Goal: Book appointment/travel/reservation

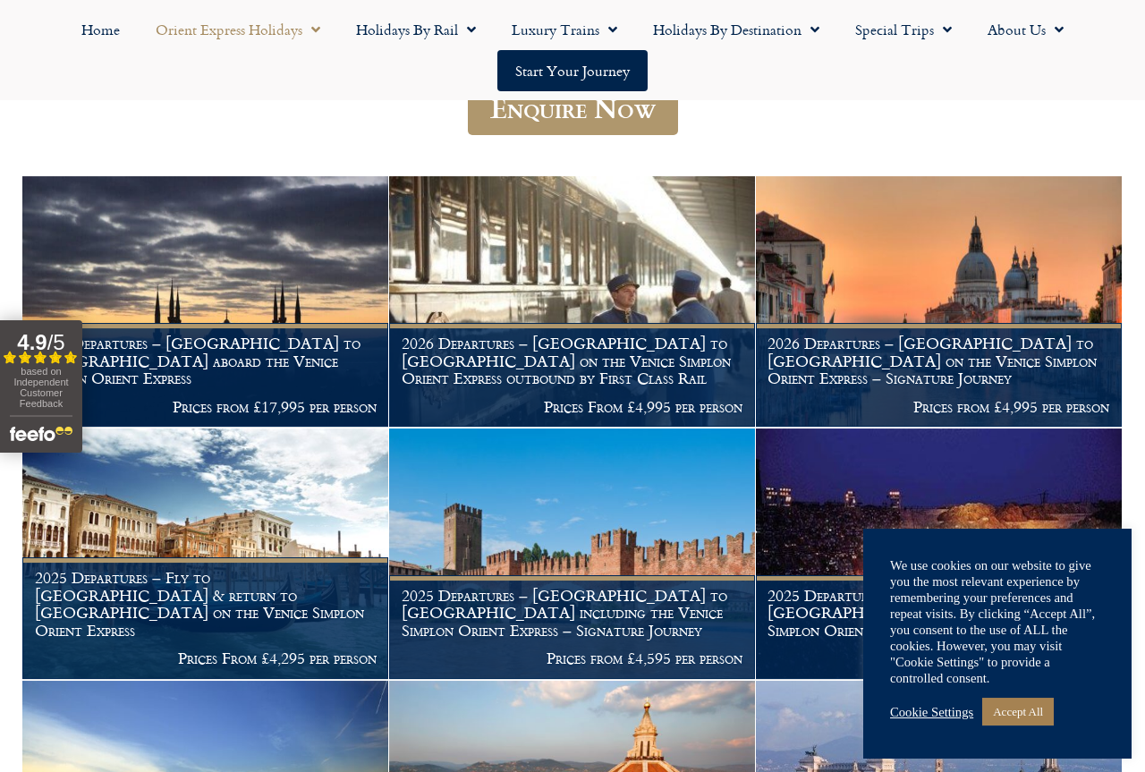
scroll to position [580, 0]
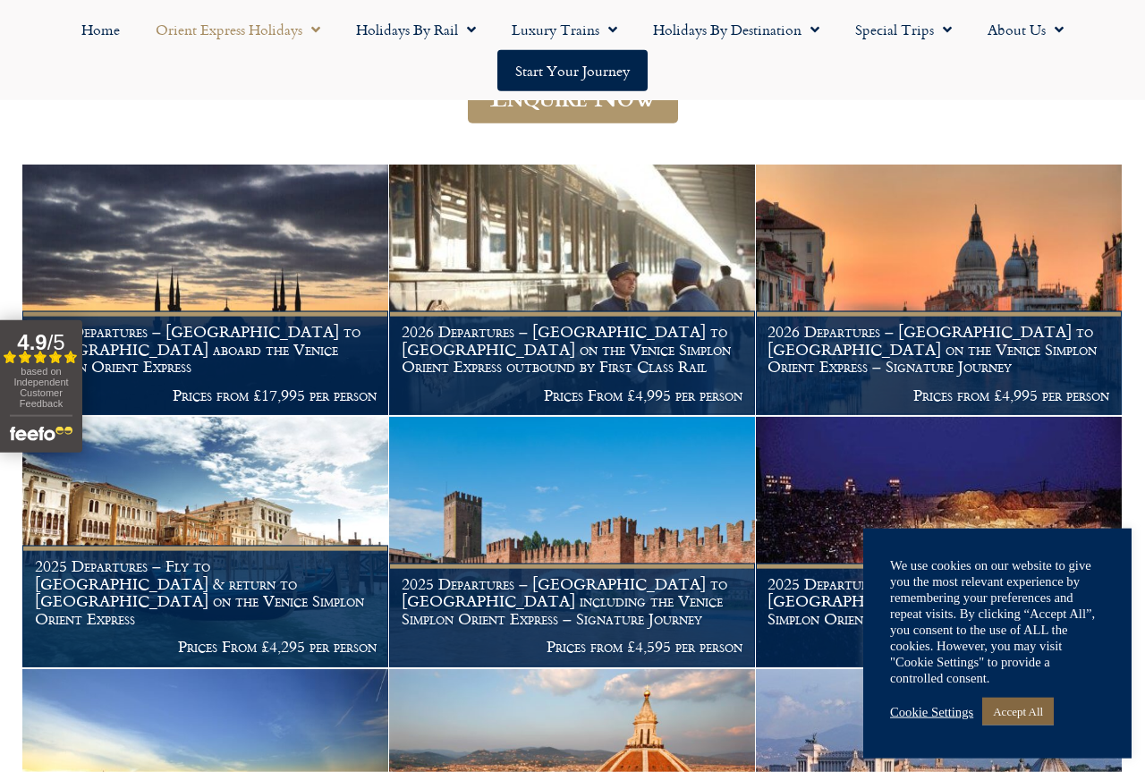
click at [1025, 718] on link "Accept All" at bounding box center [1018, 712] width 72 height 28
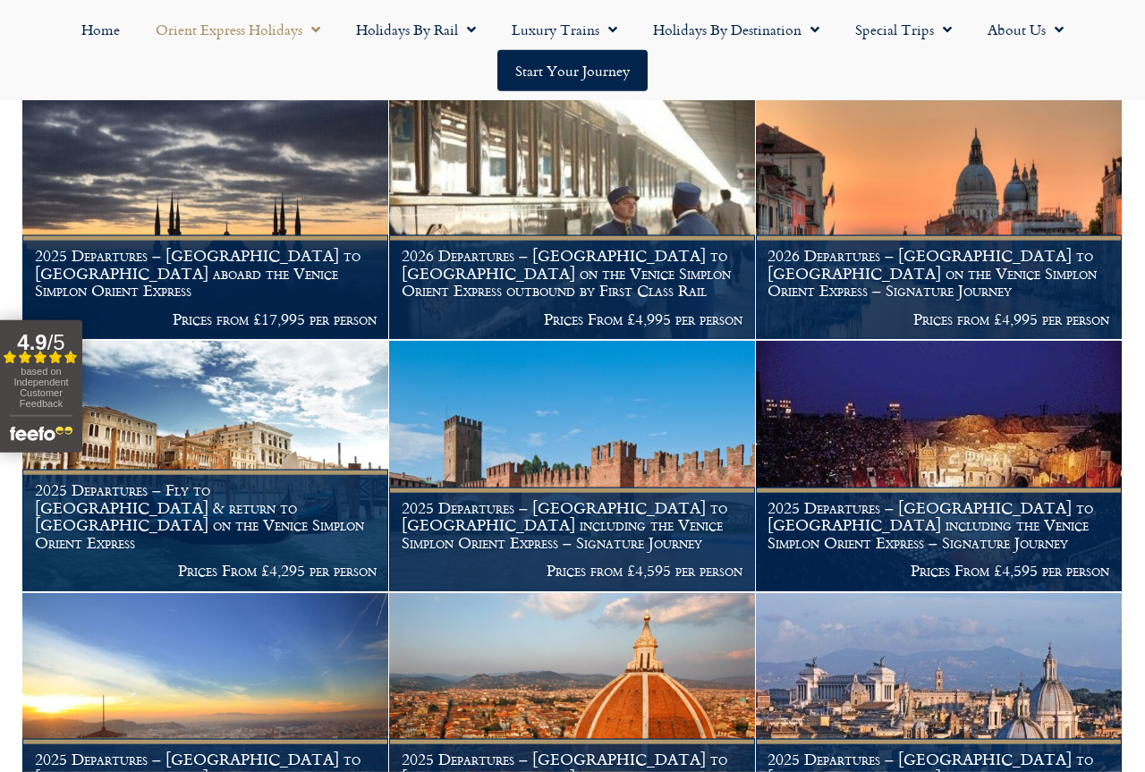
scroll to position [660, 0]
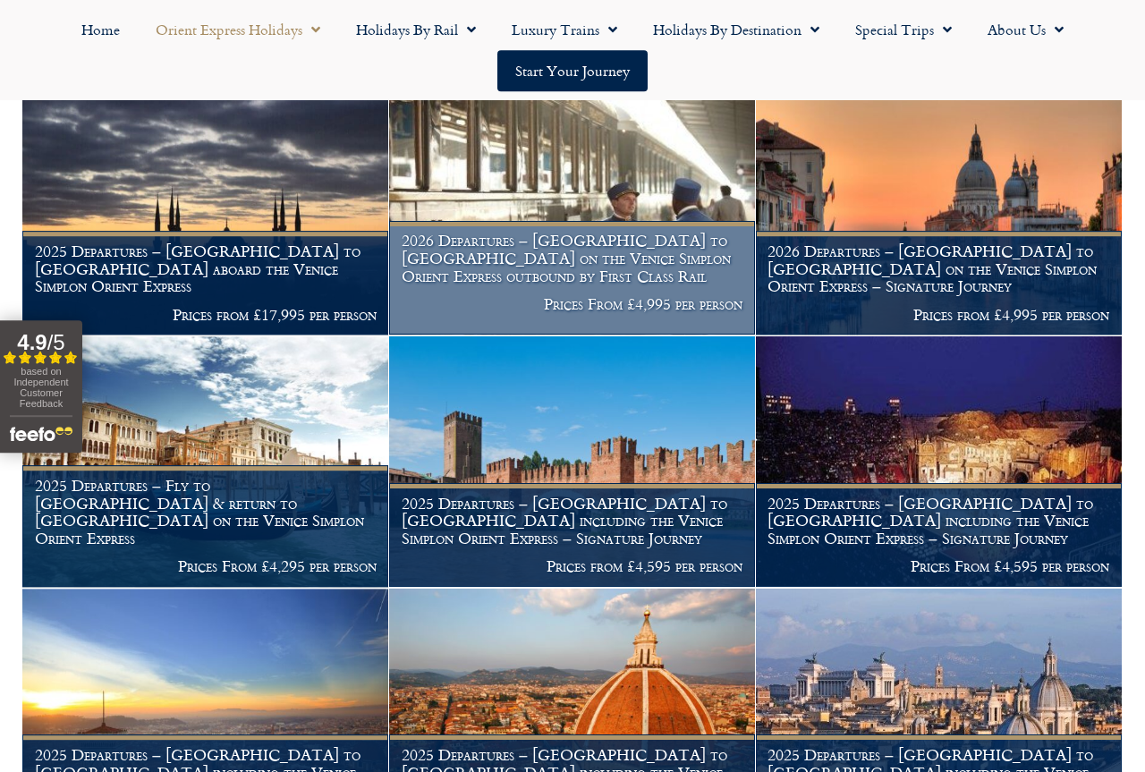
click at [624, 295] on p "Prices From £4,995 per person" at bounding box center [573, 304] width 342 height 18
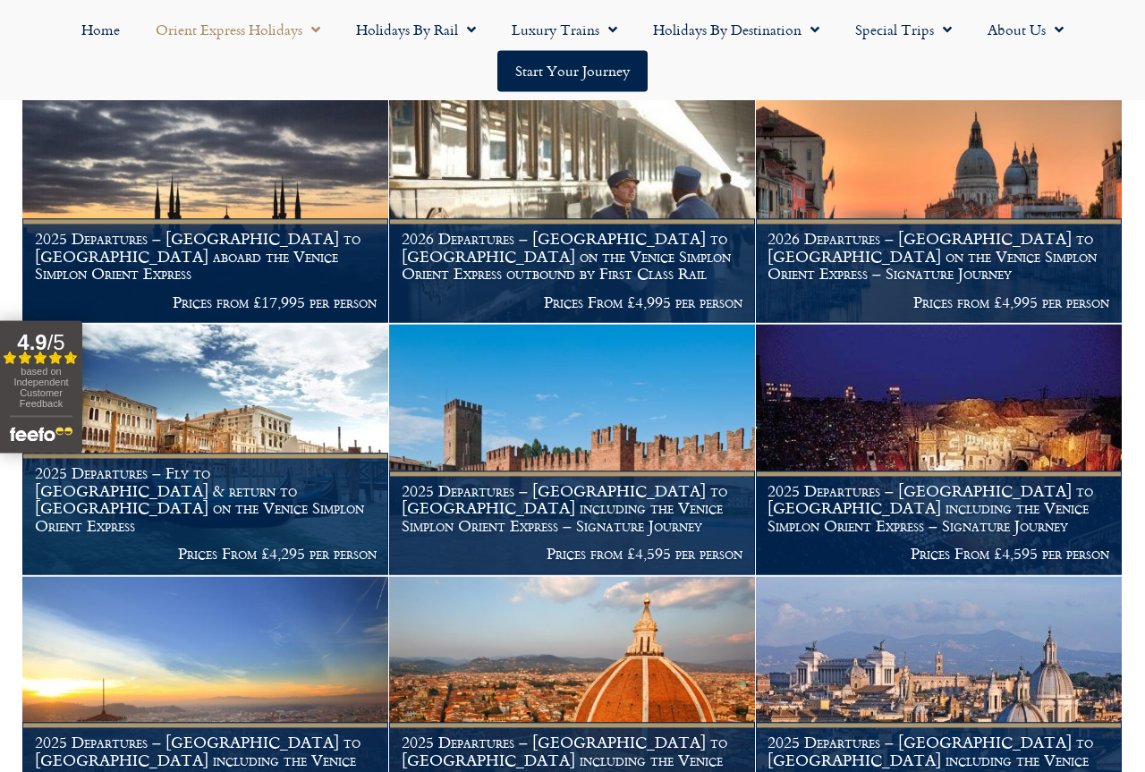
scroll to position [619, 0]
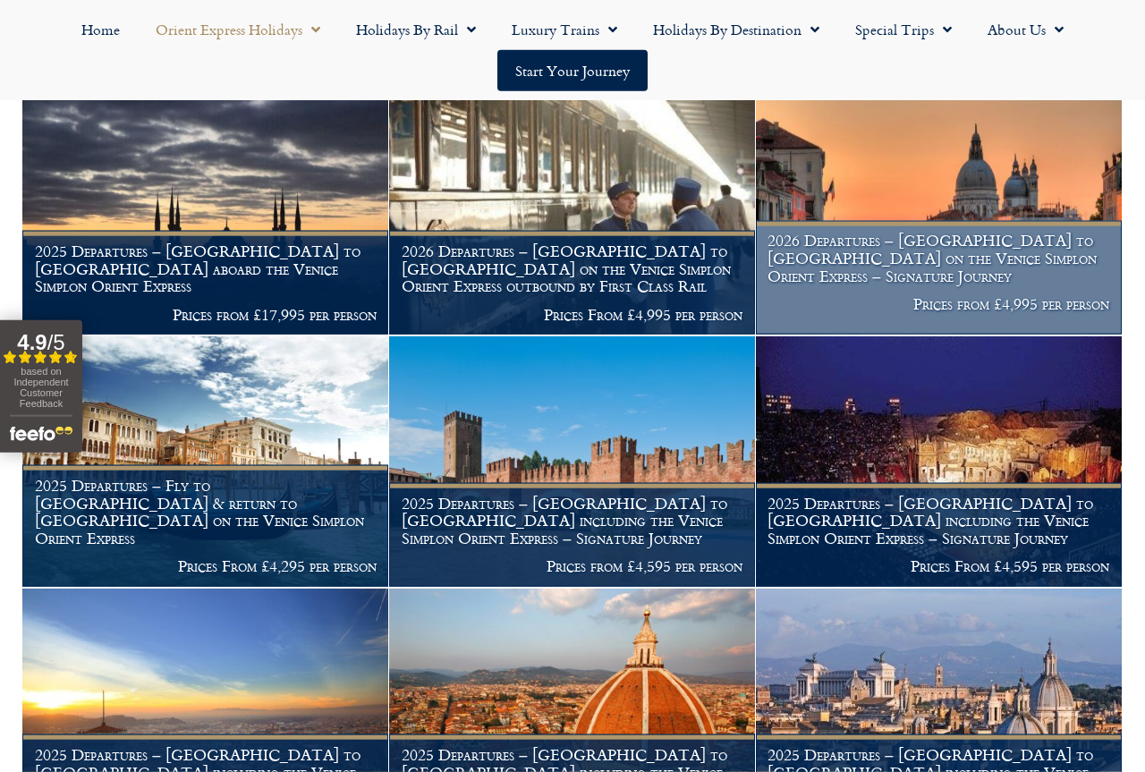
click at [970, 240] on h1 "2026 Departures – [GEOGRAPHIC_DATA] to [GEOGRAPHIC_DATA] on the Venice Simplon …" at bounding box center [939, 258] width 342 height 53
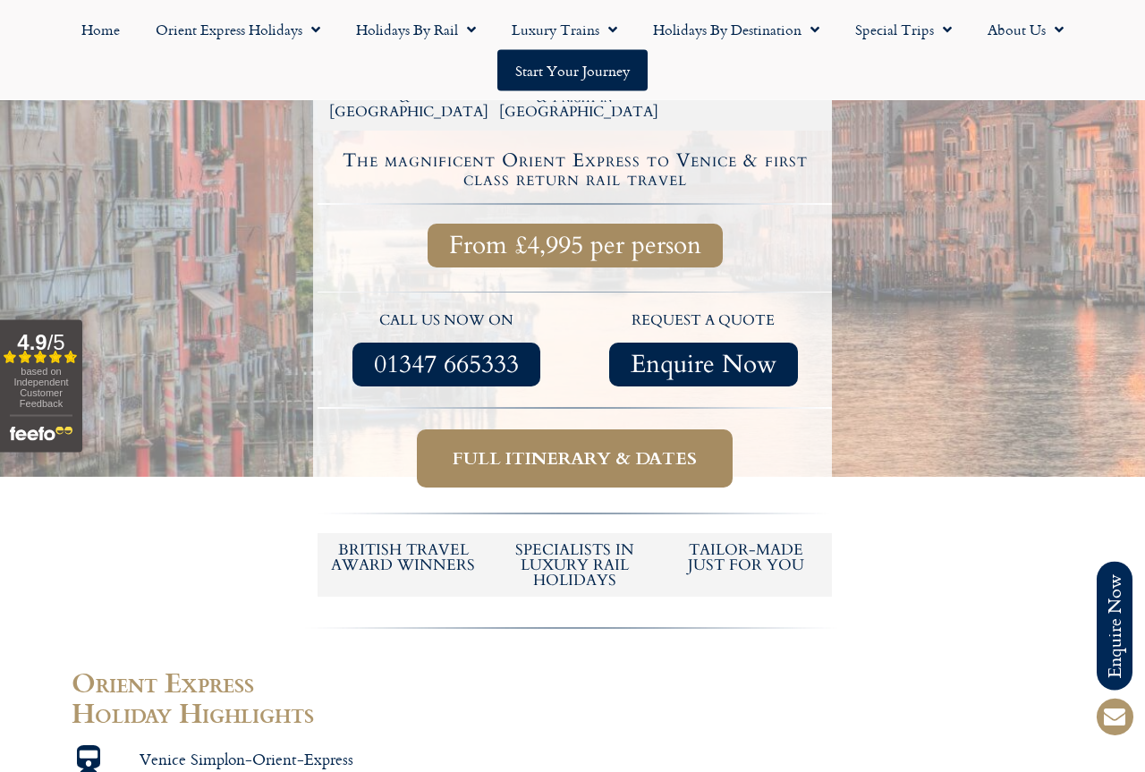
scroll to position [667, 0]
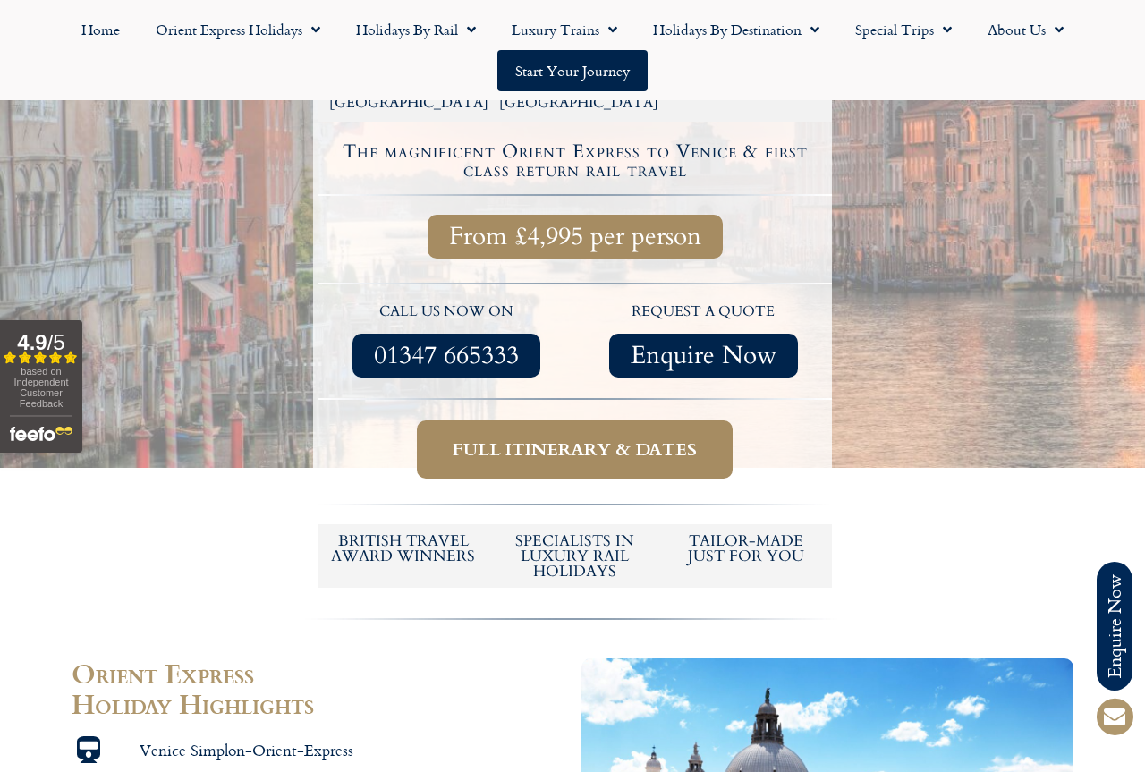
click at [575, 438] on span "Full itinerary & dates" at bounding box center [575, 449] width 244 height 22
